Goal: Navigation & Orientation: Go to known website

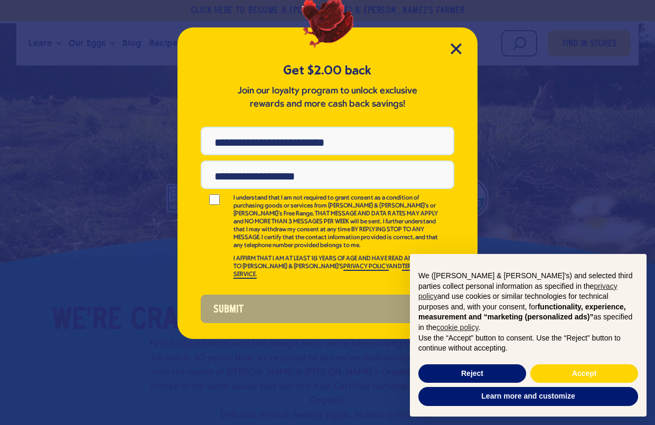
click at [458, 52] on icon "Close Modal" at bounding box center [456, 48] width 11 height 11
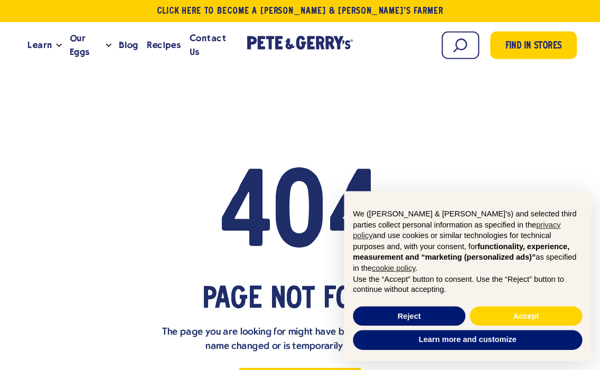
scroll to position [8, 0]
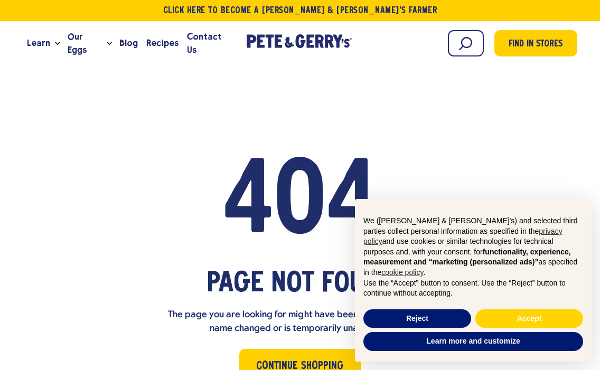
click at [555, 129] on div "404 page not found The page you are looking for might have been removed, had it…" at bounding box center [300, 288] width 541 height 416
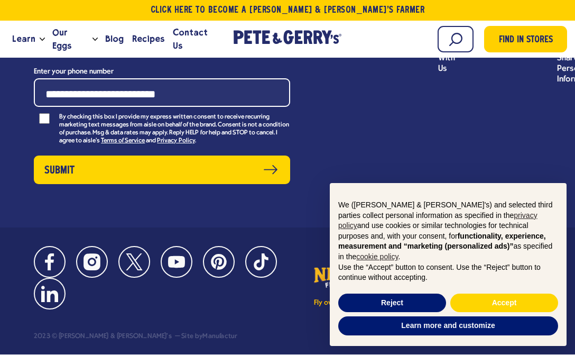
scroll to position [709, 0]
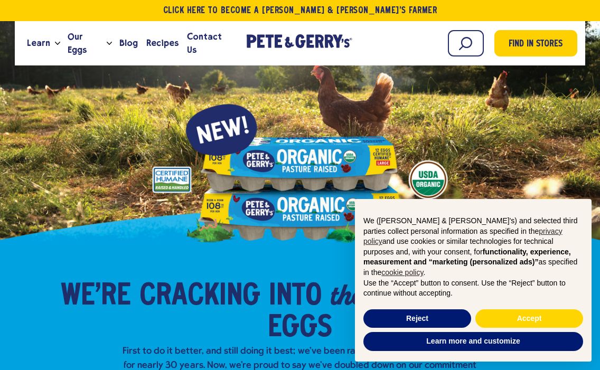
scroll to position [3, 0]
